Goal: Task Accomplishment & Management: Use online tool/utility

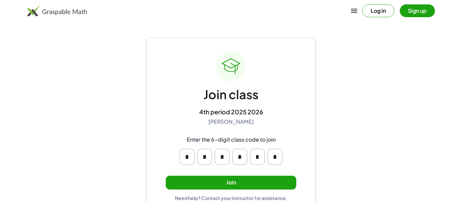
scroll to position [13, 0]
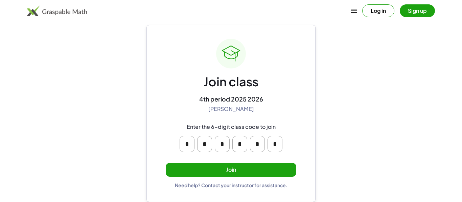
click at [288, 173] on button "Join" at bounding box center [231, 170] width 130 height 14
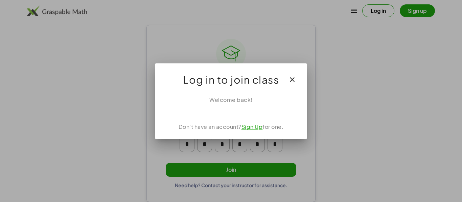
scroll to position [0, 0]
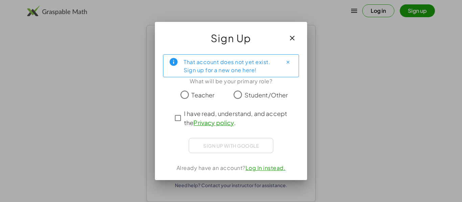
click at [248, 145] on div "Sign up with Google Sign in with Google Sign in with Google. Opens in new tab" at bounding box center [231, 145] width 84 height 15
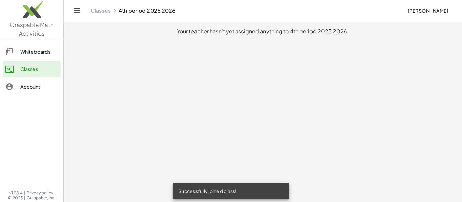
click at [46, 50] on div "Whiteboards" at bounding box center [39, 52] width 38 height 8
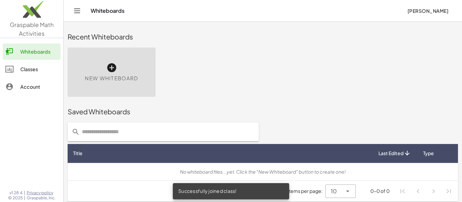
scroll to position [4, 0]
